Goal: Transaction & Acquisition: Purchase product/service

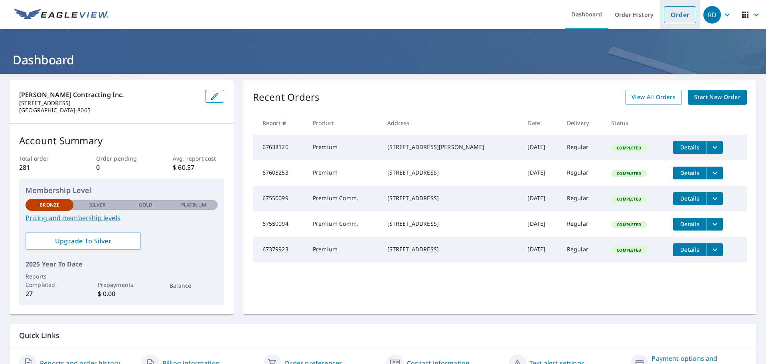
click at [672, 13] on link "Order" at bounding box center [680, 14] width 32 height 17
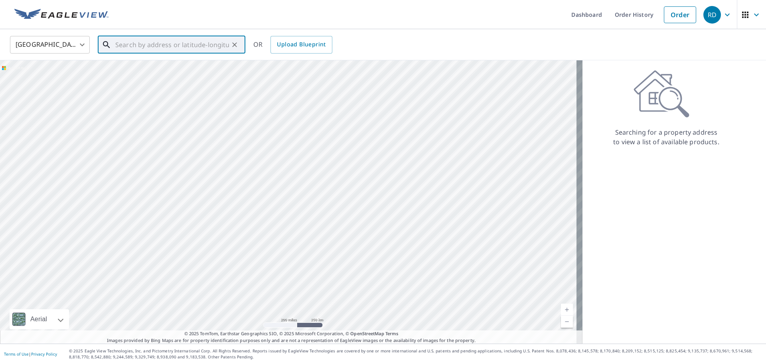
click at [120, 44] on input "text" at bounding box center [172, 45] width 114 height 22
click at [138, 76] on p "Sanger, TX 76266" at bounding box center [176, 77] width 125 height 8
type input "5972 Canyon Rd Sanger, TX 76266"
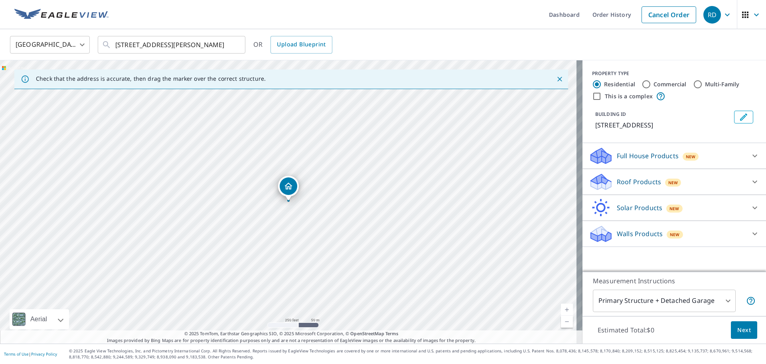
click at [596, 183] on icon at bounding box center [601, 185] width 20 height 10
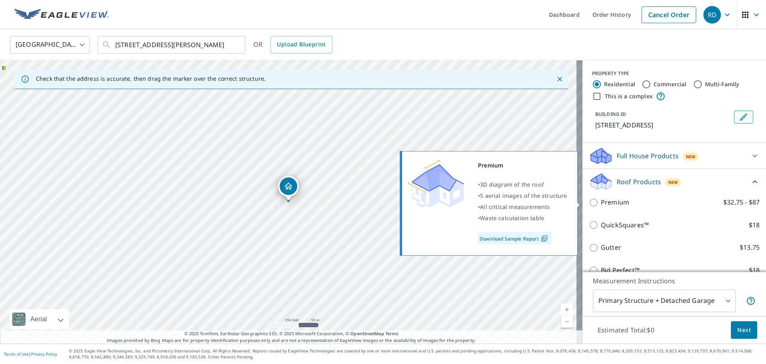
click at [589, 203] on input "Premium $32.75 - $87" at bounding box center [595, 203] width 12 height 10
checkbox input "true"
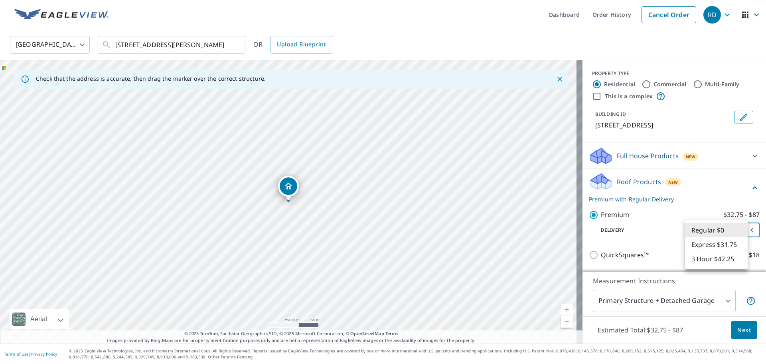
click at [740, 232] on body "RD RD Dashboard Order History Cancel Order RD United States US ​ 5972 Canyon Rd…" at bounding box center [383, 182] width 766 height 364
click at [702, 258] on li "3 Hour $42.25" at bounding box center [716, 258] width 63 height 14
type input "7"
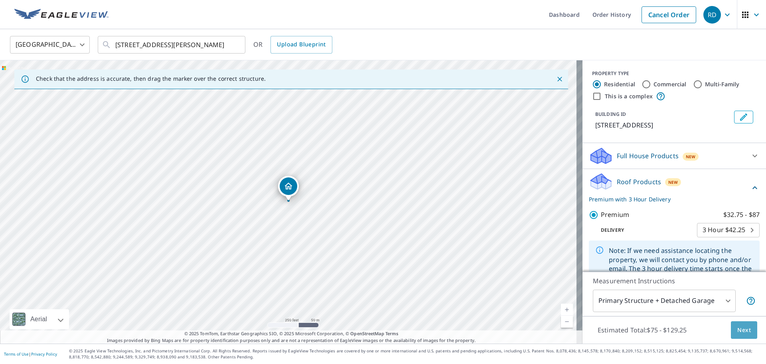
click at [738, 331] on span "Next" at bounding box center [745, 330] width 14 height 10
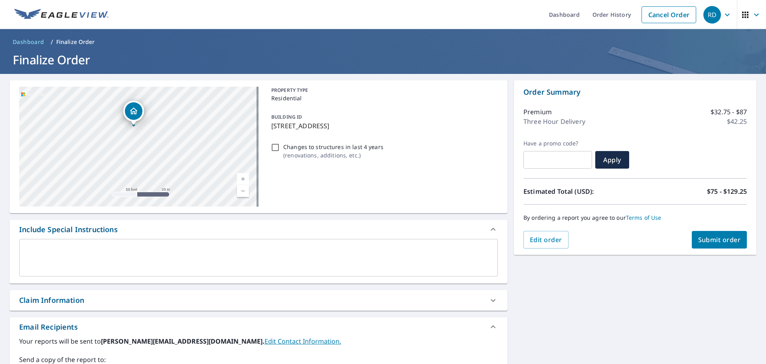
drag, startPoint x: 176, startPoint y: 148, endPoint x: 117, endPoint y: 131, distance: 61.3
click at [117, 131] on div "[STREET_ADDRESS][PERSON_NAME]" at bounding box center [139, 147] width 240 height 120
drag, startPoint x: 117, startPoint y: 131, endPoint x: 134, endPoint y: 150, distance: 24.9
click at [134, 150] on div "[STREET_ADDRESS][PERSON_NAME]" at bounding box center [139, 147] width 240 height 120
click at [42, 262] on textarea at bounding box center [259, 257] width 468 height 23
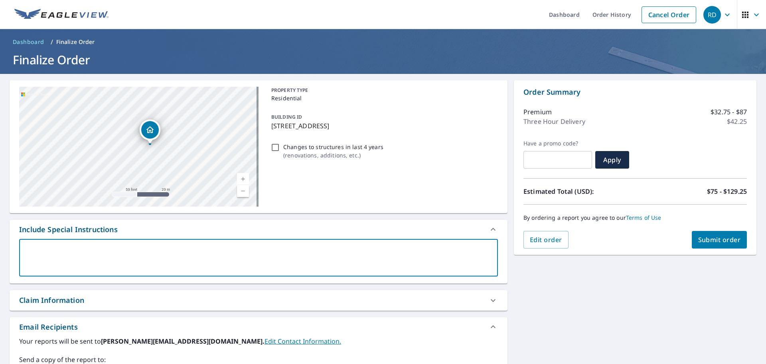
type textarea "I"
type textarea "x"
checkbox input "true"
type textarea "I"
type textarea "x"
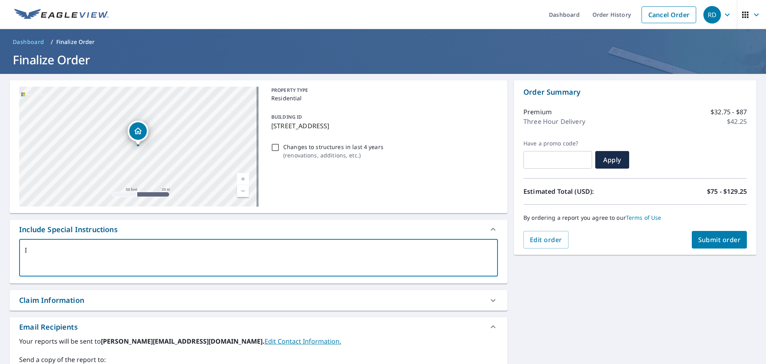
checkbox input "true"
type textarea "I n"
type textarea "x"
checkbox input "true"
type textarea "I ne"
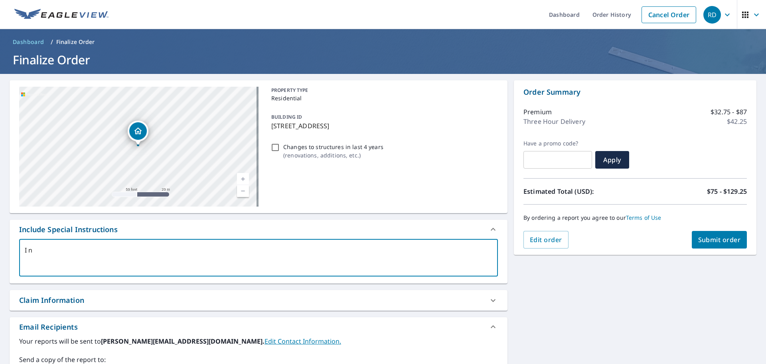
type textarea "x"
checkbox input "true"
type textarea "I nee"
type textarea "x"
checkbox input "true"
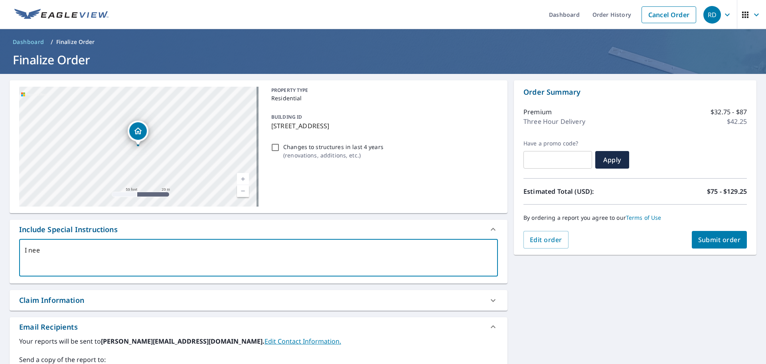
type textarea "I need"
type textarea "x"
checkbox input "true"
type textarea "I need"
type textarea "x"
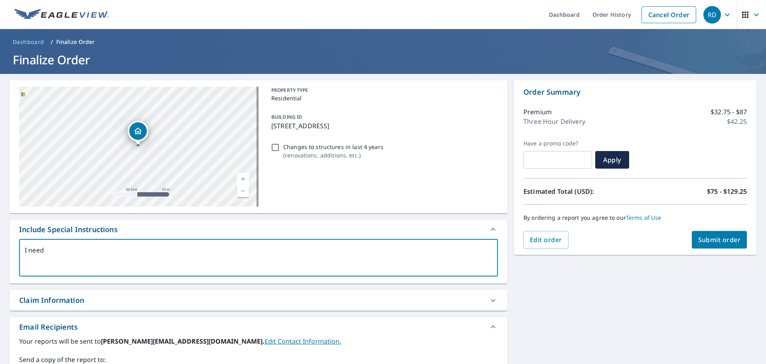
checkbox input "true"
type textarea "I need a"
type textarea "x"
checkbox input "true"
type textarea "I need al"
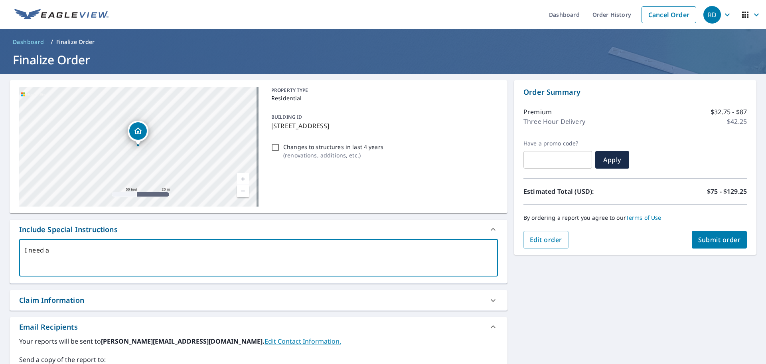
type textarea "x"
checkbox input "true"
type textarea "I need all"
type textarea "x"
checkbox input "true"
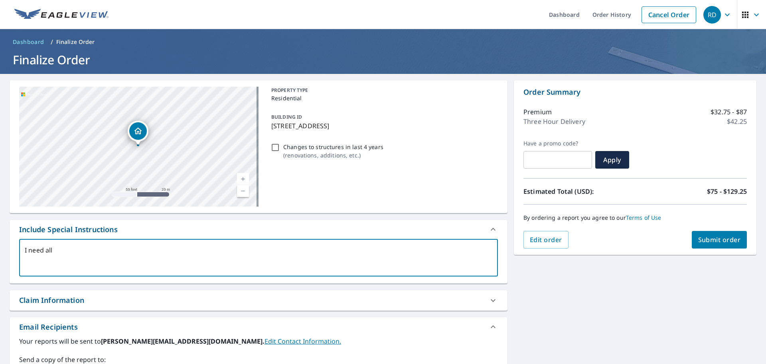
type textarea "I need all"
type textarea "x"
checkbox input "true"
type textarea "I need all 3"
type textarea "x"
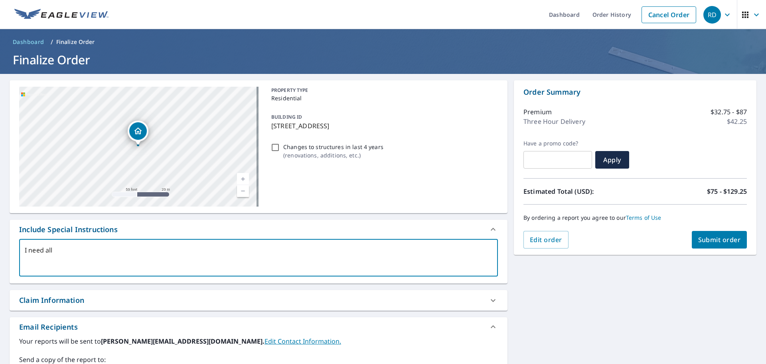
checkbox input "true"
type textarea "I need all 3"
type textarea "x"
checkbox input "true"
type textarea "I need all 3 s"
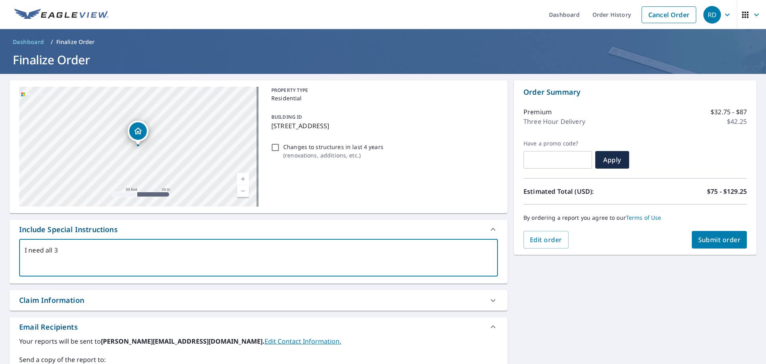
type textarea "x"
checkbox input "true"
type textarea "I need all 3 st"
type textarea "x"
checkbox input "true"
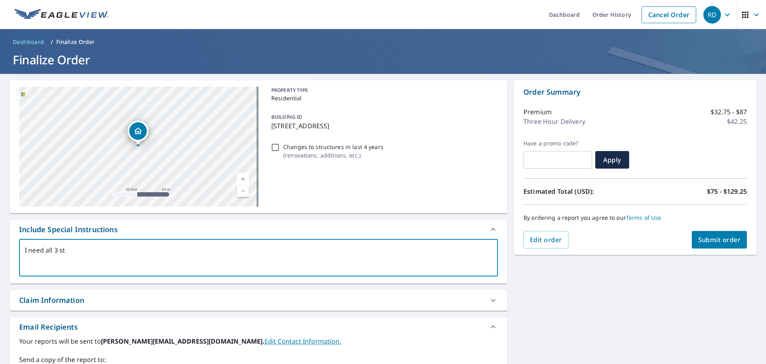
type textarea "I need all 3 str"
type textarea "x"
checkbox input "true"
type textarea "I need all 3 stru"
type textarea "x"
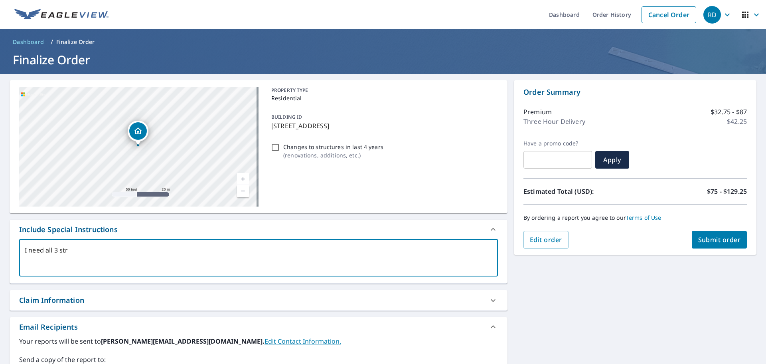
checkbox input "true"
type textarea "I need all 3 struc"
type textarea "x"
checkbox input "true"
type textarea "I need all 3 struct"
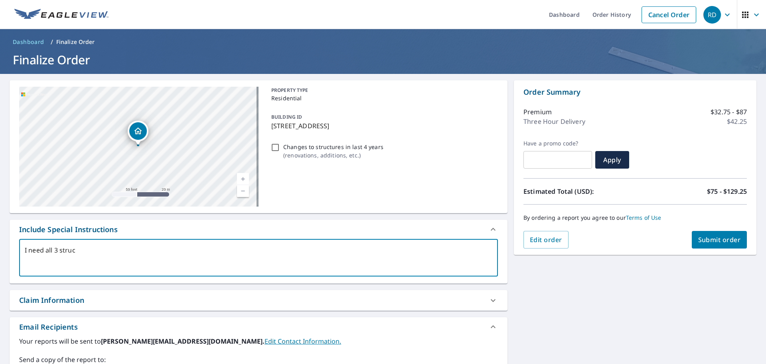
type textarea "x"
checkbox input "true"
type textarea "I need all 3 structu"
type textarea "x"
checkbox input "true"
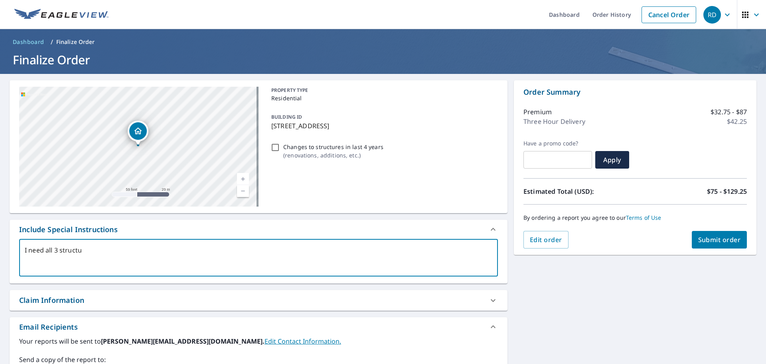
type textarea "I need all 3 structur"
type textarea "x"
checkbox input "true"
type textarea "I need all 3 structure"
type textarea "x"
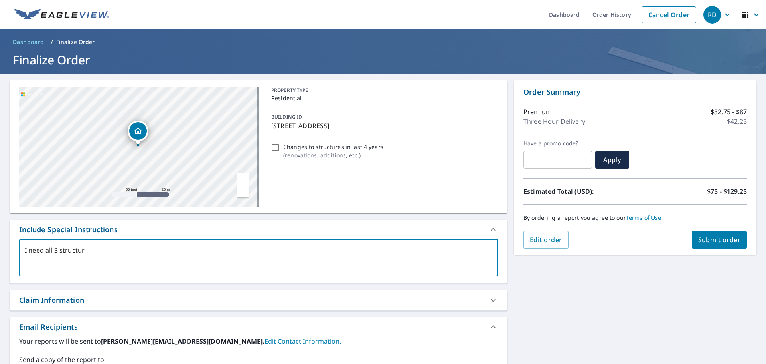
checkbox input "true"
type textarea "I need all 3 structures"
type textarea "x"
checkbox input "true"
type textarea "I need all 3 structures"
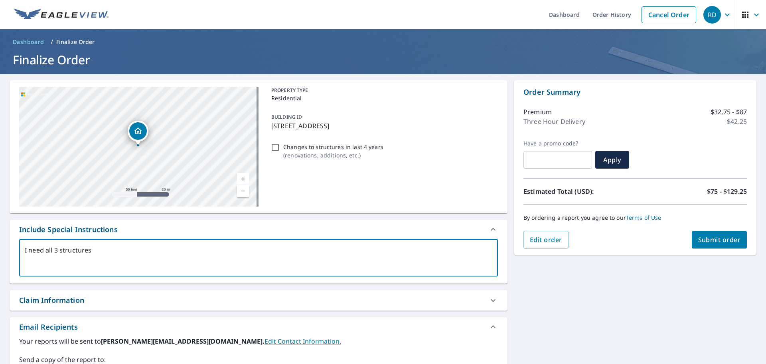
type textarea "x"
checkbox input "true"
type textarea "I need all 3 structures p"
type textarea "x"
checkbox input "true"
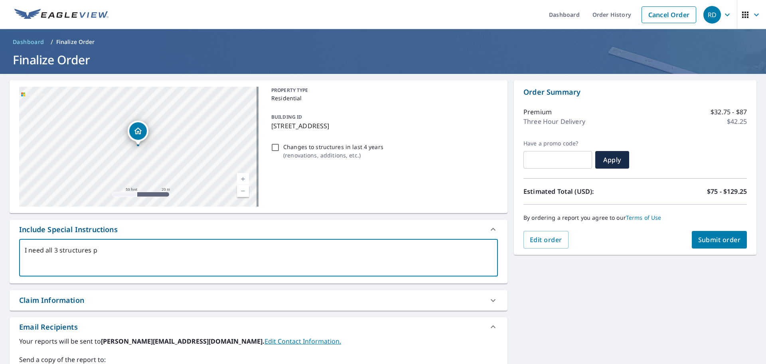
type textarea "I need all 3 structures pl"
type textarea "x"
checkbox input "true"
type textarea "I need all 3 structures ple"
type textarea "x"
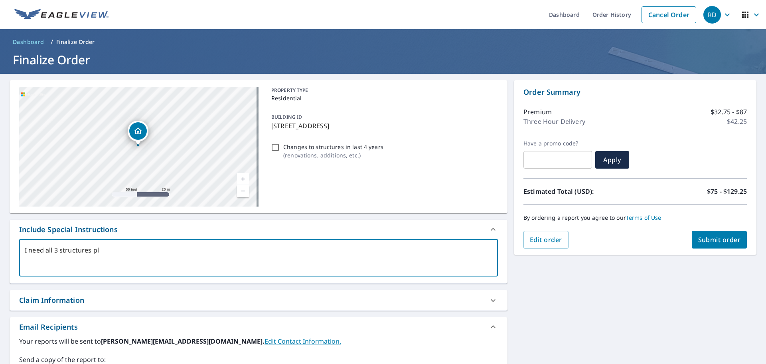
checkbox input "true"
type textarea "I need all 3 structures plea"
type textarea "x"
checkbox input "true"
type textarea "I need all 3 structures pleas"
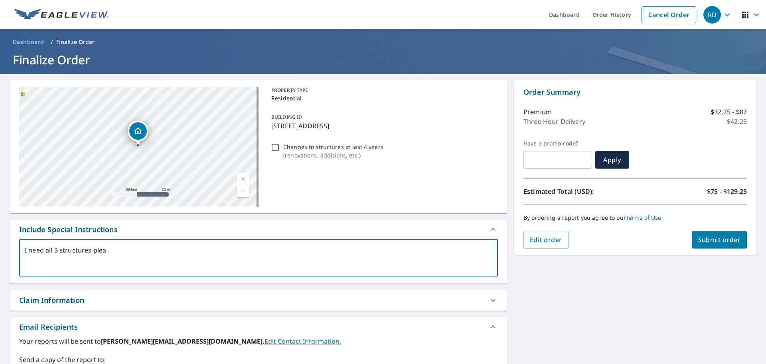
type textarea "x"
checkbox input "true"
type textarea "I need all 3 structures please"
type textarea "x"
checkbox input "true"
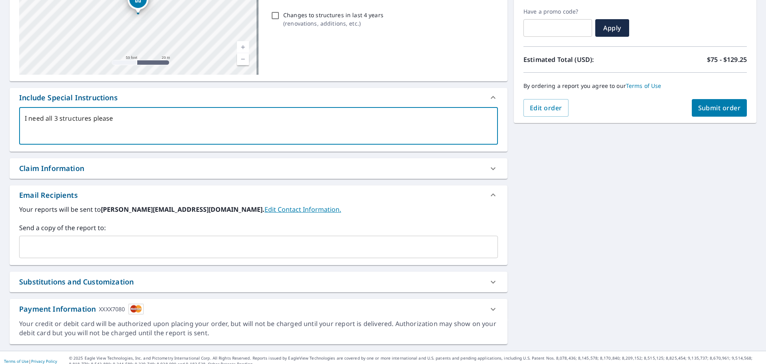
scroll to position [139, 0]
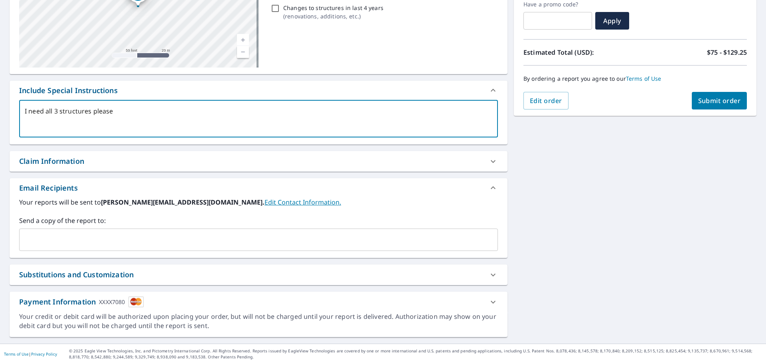
type textarea "I need all 3 structures please"
type textarea "x"
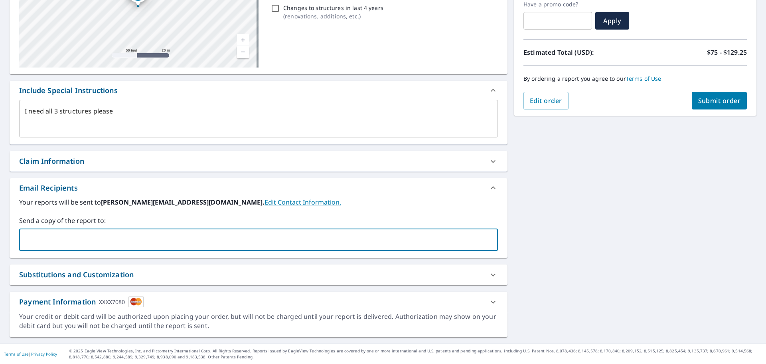
click at [27, 245] on input "text" at bounding box center [253, 239] width 460 height 15
type input "jeremy@dinellocontracting.com"
type textarea "x"
checkbox input "true"
click at [718, 99] on span "Submit order" at bounding box center [720, 100] width 43 height 9
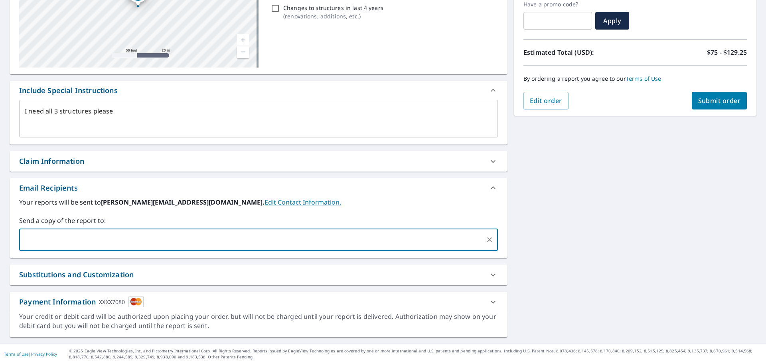
type textarea "x"
checkbox input "true"
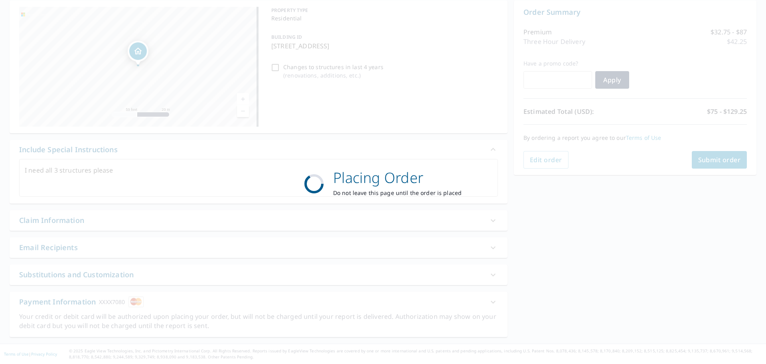
scroll to position [80, 0]
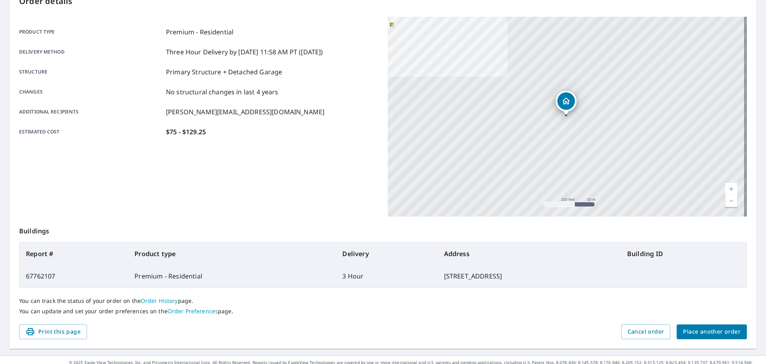
scroll to position [106, 0]
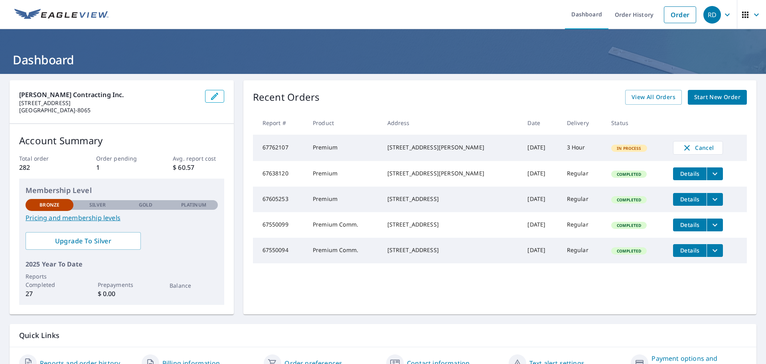
click at [617, 150] on span "In Process" at bounding box center [629, 148] width 34 height 6
click at [641, 96] on span "View All Orders" at bounding box center [654, 97] width 44 height 10
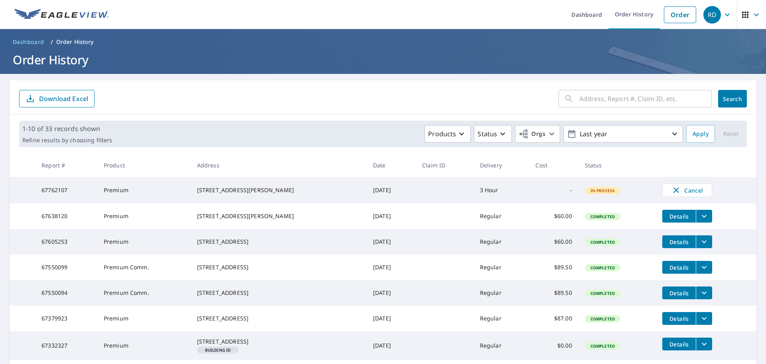
click at [588, 190] on span "In Process" at bounding box center [603, 191] width 34 height 6
drag, startPoint x: 62, startPoint y: 195, endPoint x: 259, endPoint y: 183, distance: 197.5
click at [101, 195] on tr "67762107 Premium 5972 Canyon Rd Sanger, TX 76266 Oct 07, 2025 3 Hour - In Proce…" at bounding box center [383, 190] width 747 height 26
click at [592, 13] on link "Dashboard" at bounding box center [587, 14] width 44 height 29
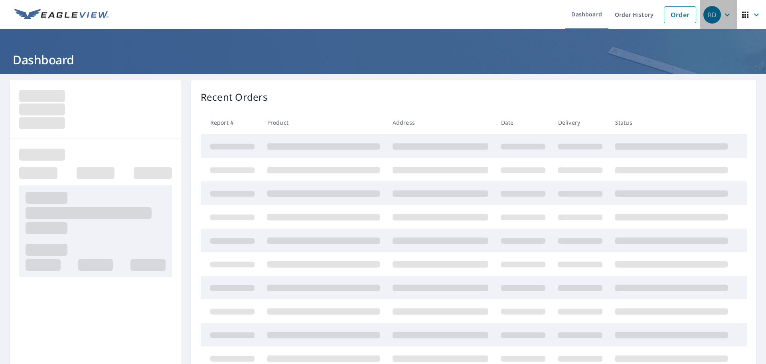
click at [705, 14] on div "RD" at bounding box center [713, 15] width 18 height 18
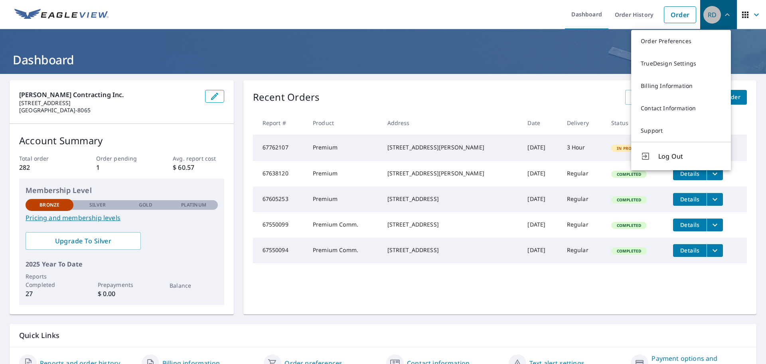
click at [723, 14] on icon "button" at bounding box center [728, 15] width 10 height 10
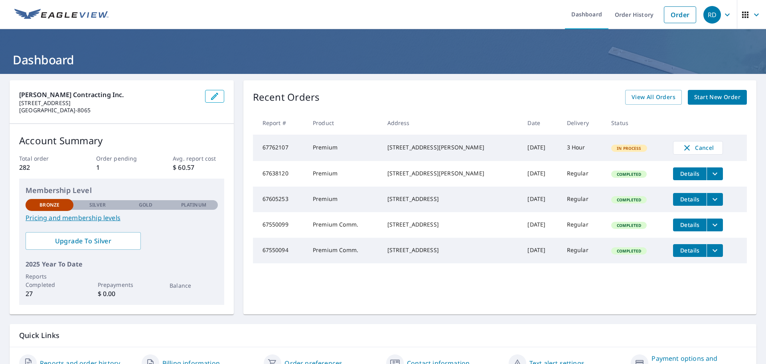
click at [741, 13] on icon "button" at bounding box center [746, 15] width 10 height 10
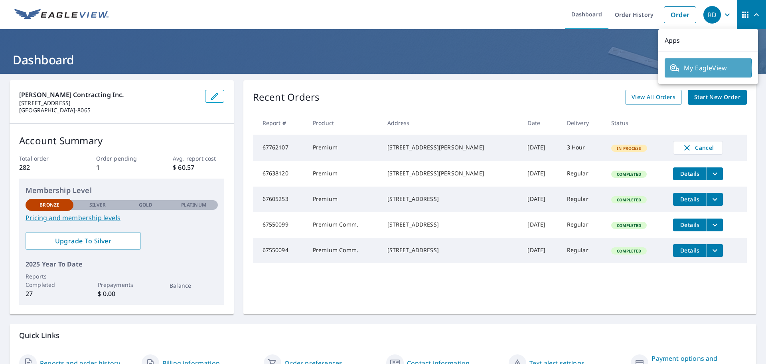
click at [708, 68] on span "My EagleView" at bounding box center [708, 68] width 77 height 10
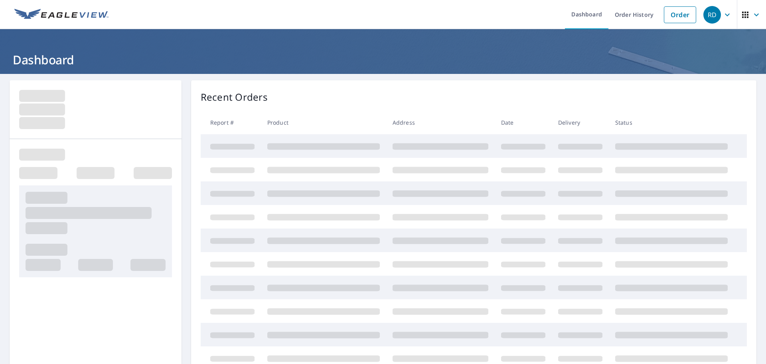
click at [704, 14] on div "RD" at bounding box center [713, 15] width 18 height 18
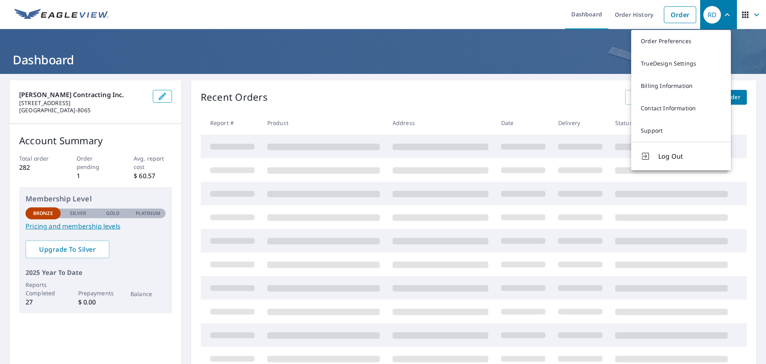
click at [447, 72] on header "Dashboard" at bounding box center [383, 51] width 766 height 45
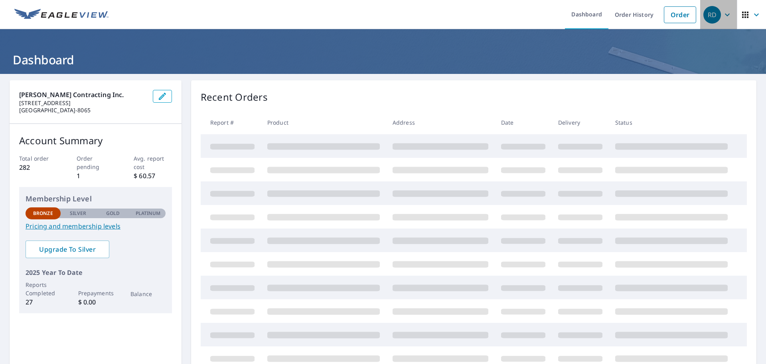
click at [723, 14] on icon "button" at bounding box center [728, 15] width 10 height 10
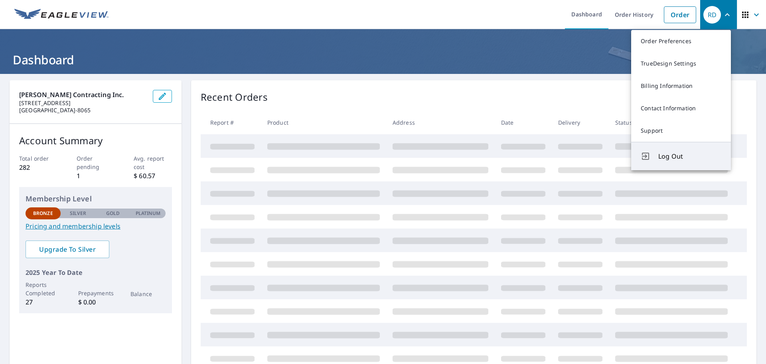
click at [675, 153] on span "Log Out" at bounding box center [690, 156] width 63 height 10
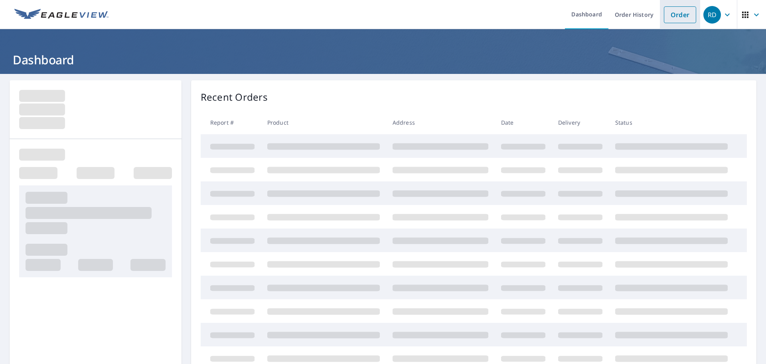
click at [676, 14] on link "Order" at bounding box center [680, 14] width 32 height 17
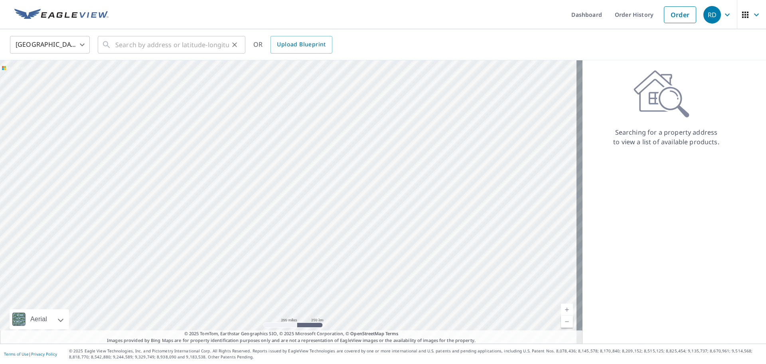
click at [114, 48] on div "​" at bounding box center [172, 45] width 148 height 18
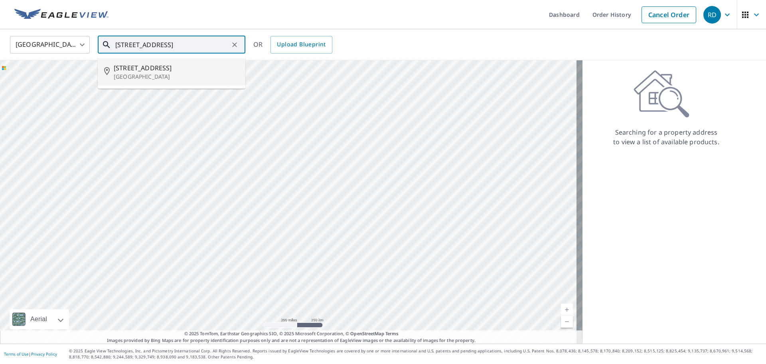
click at [142, 73] on p "[GEOGRAPHIC_DATA]" at bounding box center [176, 77] width 125 height 8
type input "[STREET_ADDRESS][PERSON_NAME]"
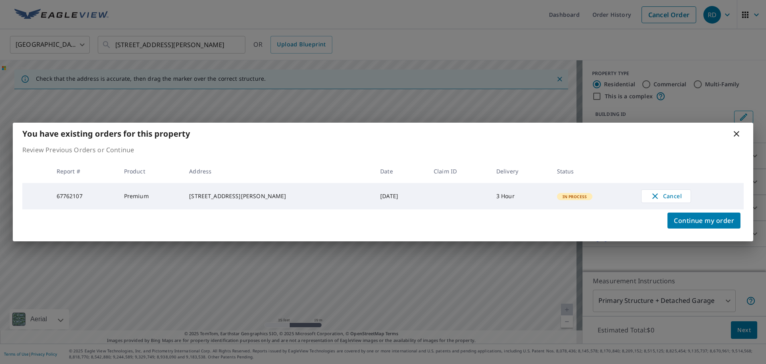
click at [735, 133] on icon at bounding box center [737, 134] width 10 height 10
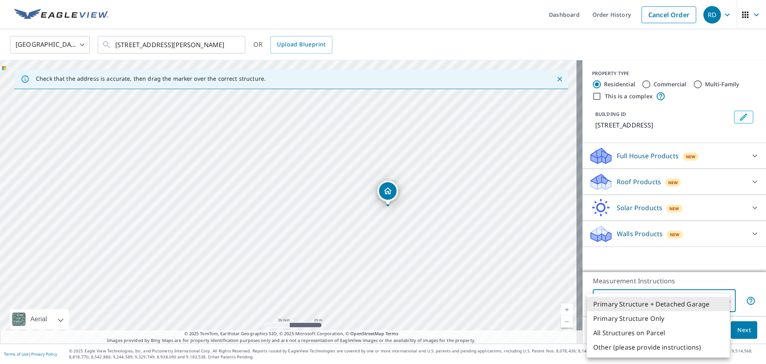
click at [722, 298] on body "RD RD Dashboard Order History Cancel Order RD [GEOGRAPHIC_DATA] [GEOGRAPHIC_DAT…" at bounding box center [383, 182] width 766 height 364
